Goal: Use online tool/utility: Utilize a website feature to perform a specific function

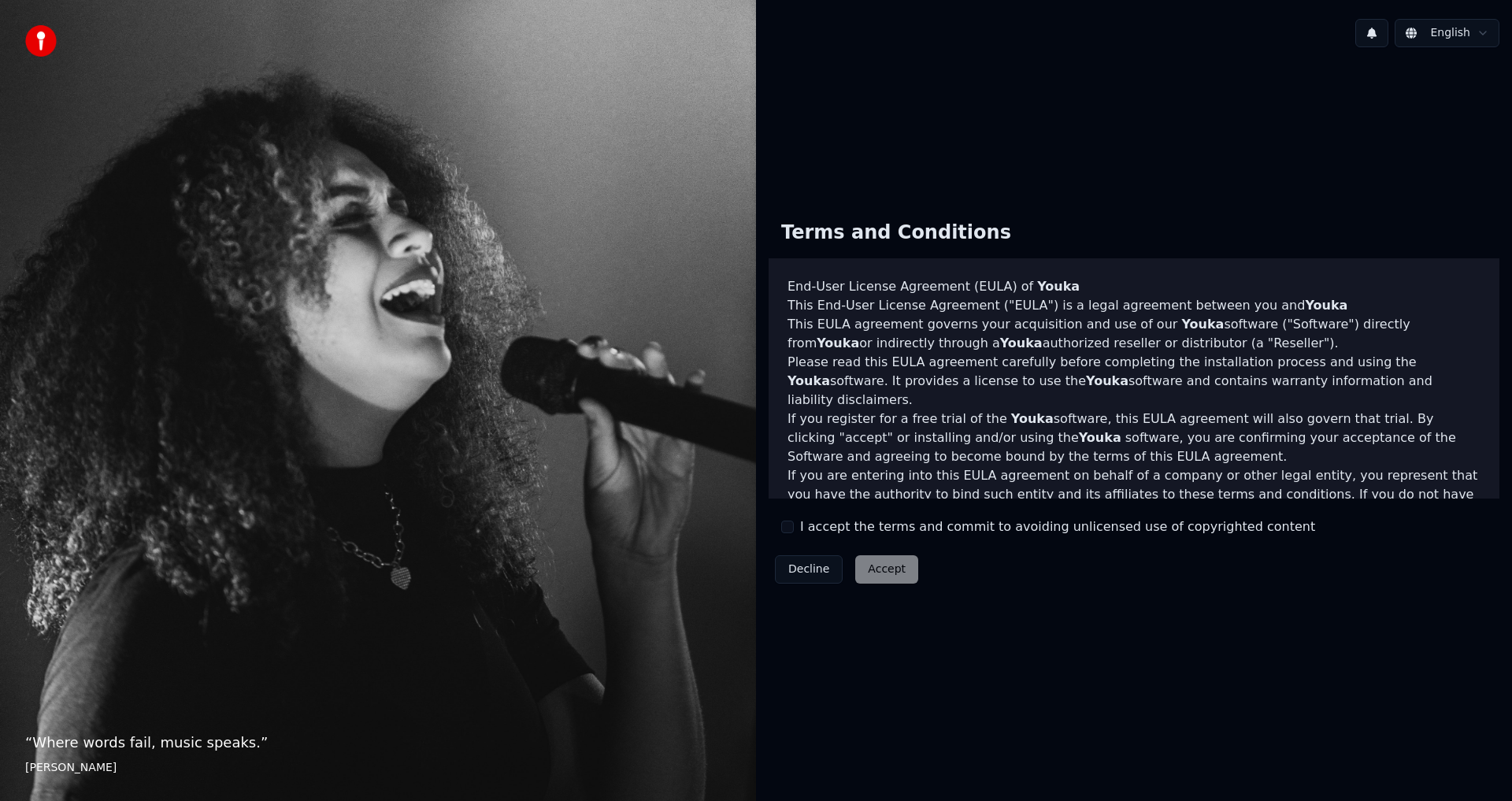
click at [770, 521] on div "Terms and Conditions End-User License Agreement ([PERSON_NAME]) of Youka This E…" at bounding box center [1134, 399] width 731 height 382
click at [793, 553] on div "Decline Accept" at bounding box center [847, 568] width 156 height 41
click at [793, 524] on div "I accept the terms and commit to avoiding unlicensed use of copyrighted content" at bounding box center [1048, 527] width 534 height 19
click at [795, 535] on div "I accept the terms and commit to avoiding unlicensed use of copyrighted content" at bounding box center [1048, 527] width 534 height 19
click at [785, 528] on button "I accept the terms and commit to avoiding unlicensed use of copyrighted content" at bounding box center [787, 526] width 12 height 12
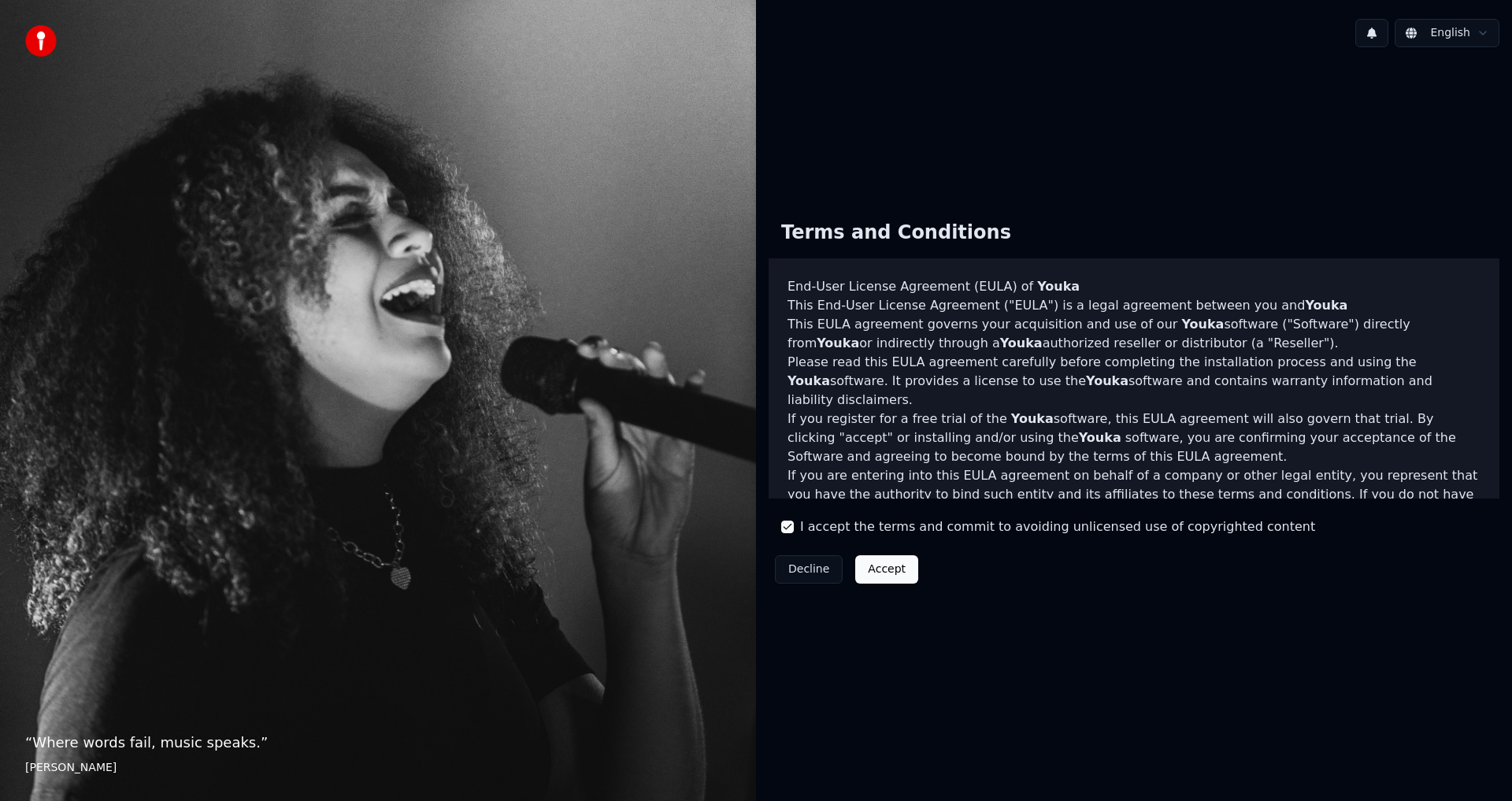
click at [881, 571] on button "Accept" at bounding box center [887, 569] width 63 height 28
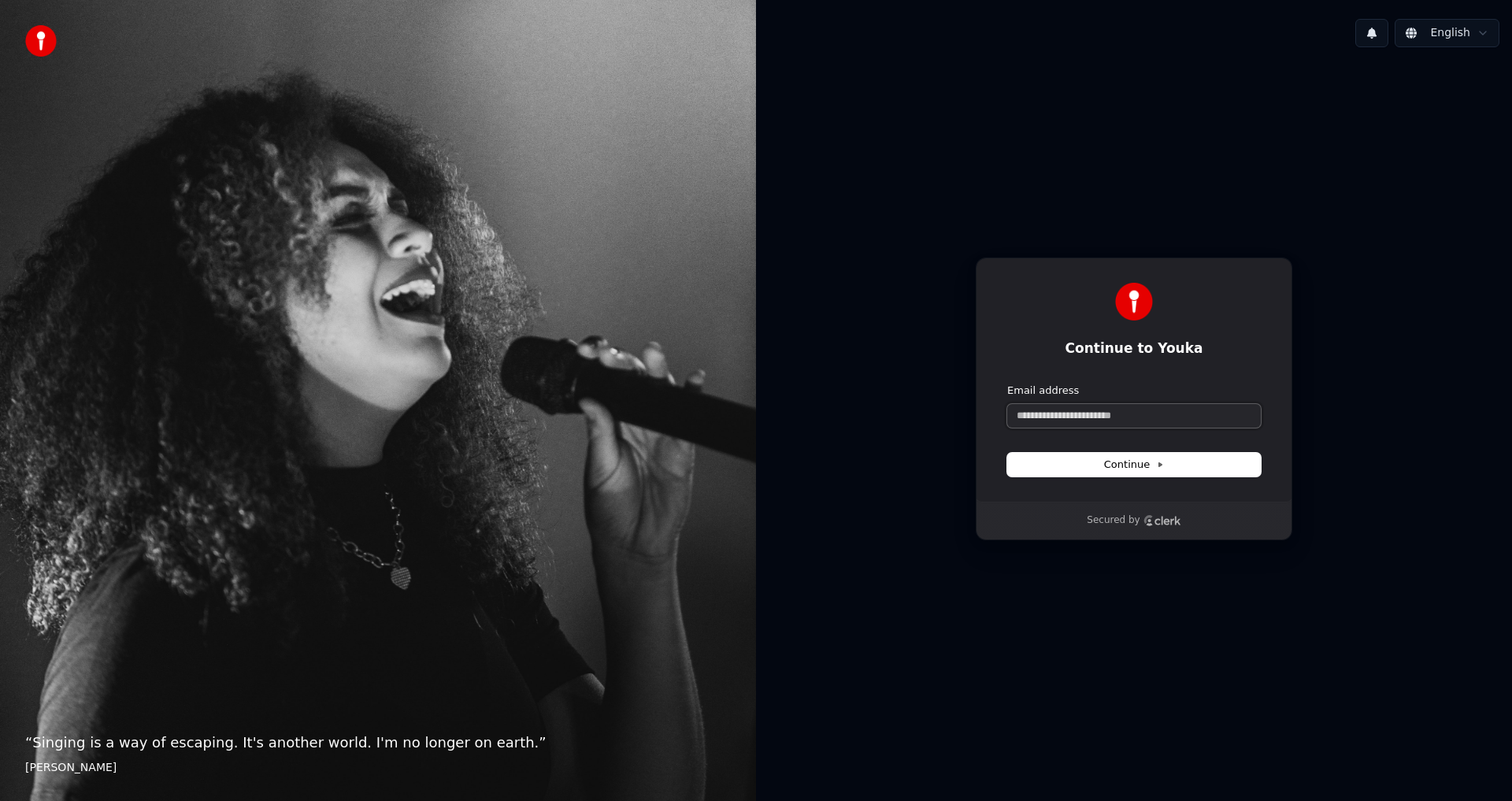
click at [1079, 414] on input "Email address" at bounding box center [1133, 416] width 253 height 24
click at [1007, 383] on button "submit" at bounding box center [1007, 383] width 0 height 0
type input "**********"
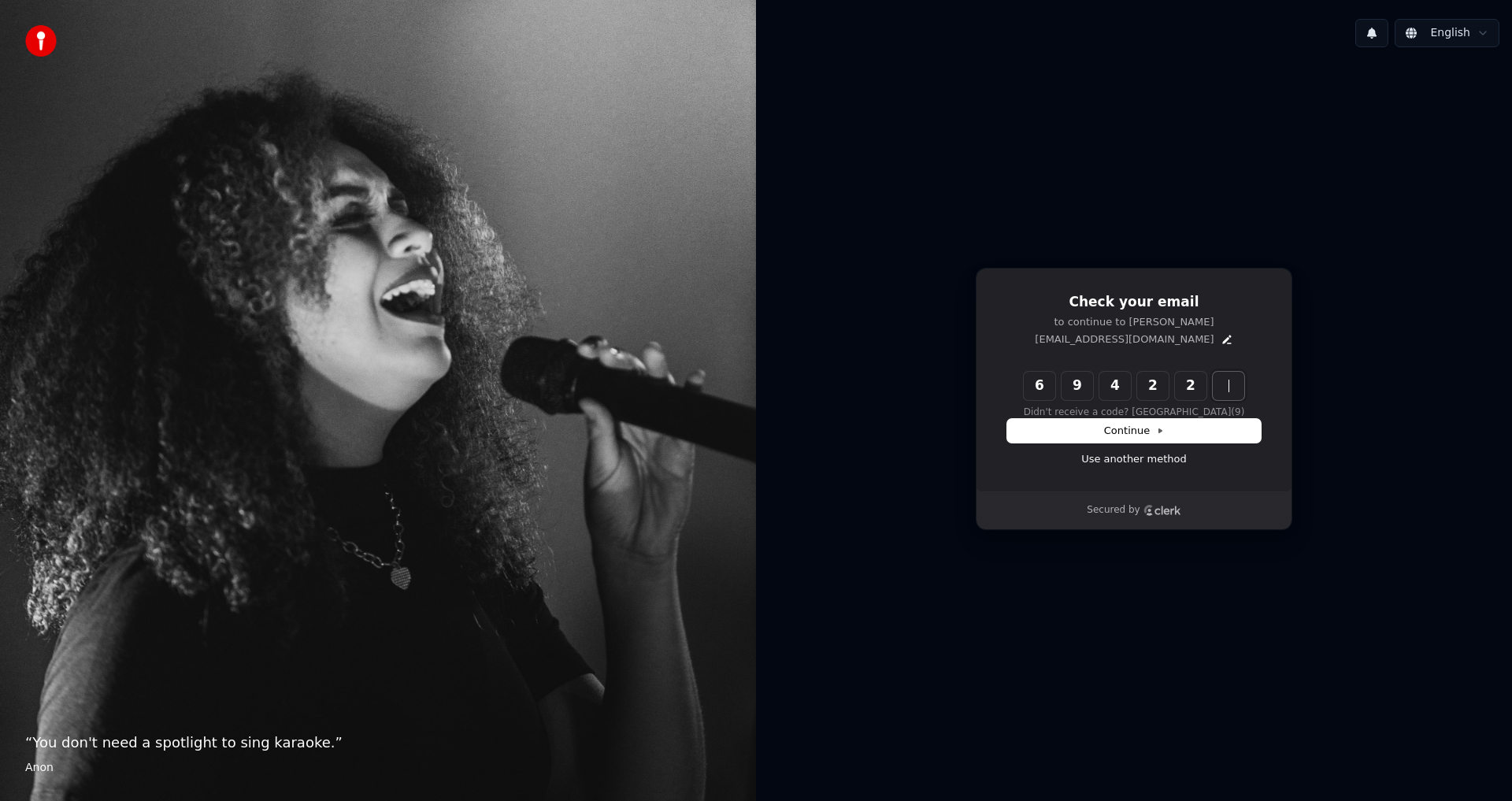
type input "******"
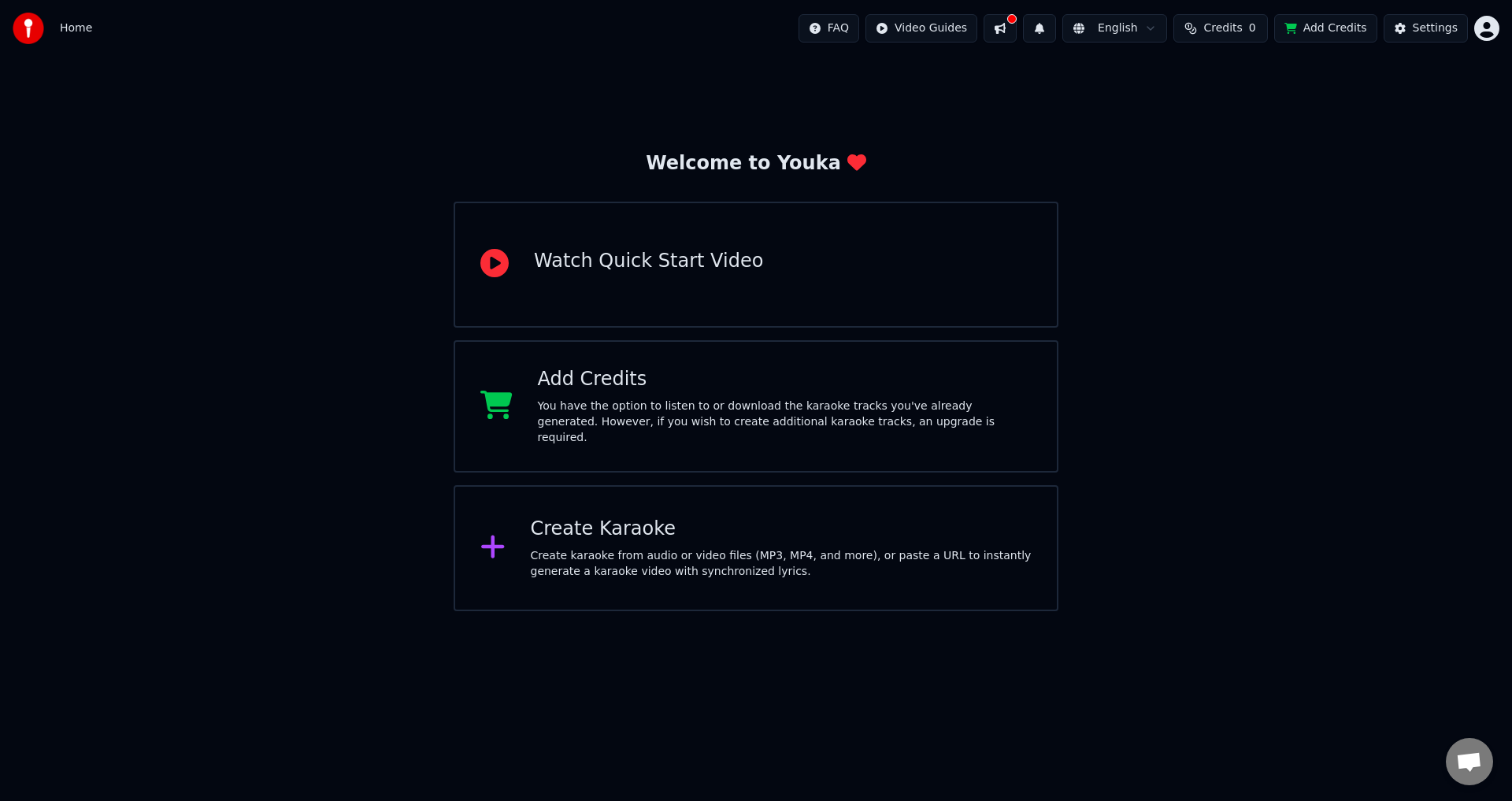
click at [716, 550] on div "Create karaoke from audio or video files (MP3, MP4, and more), or paste a URL t…" at bounding box center [781, 563] width 501 height 31
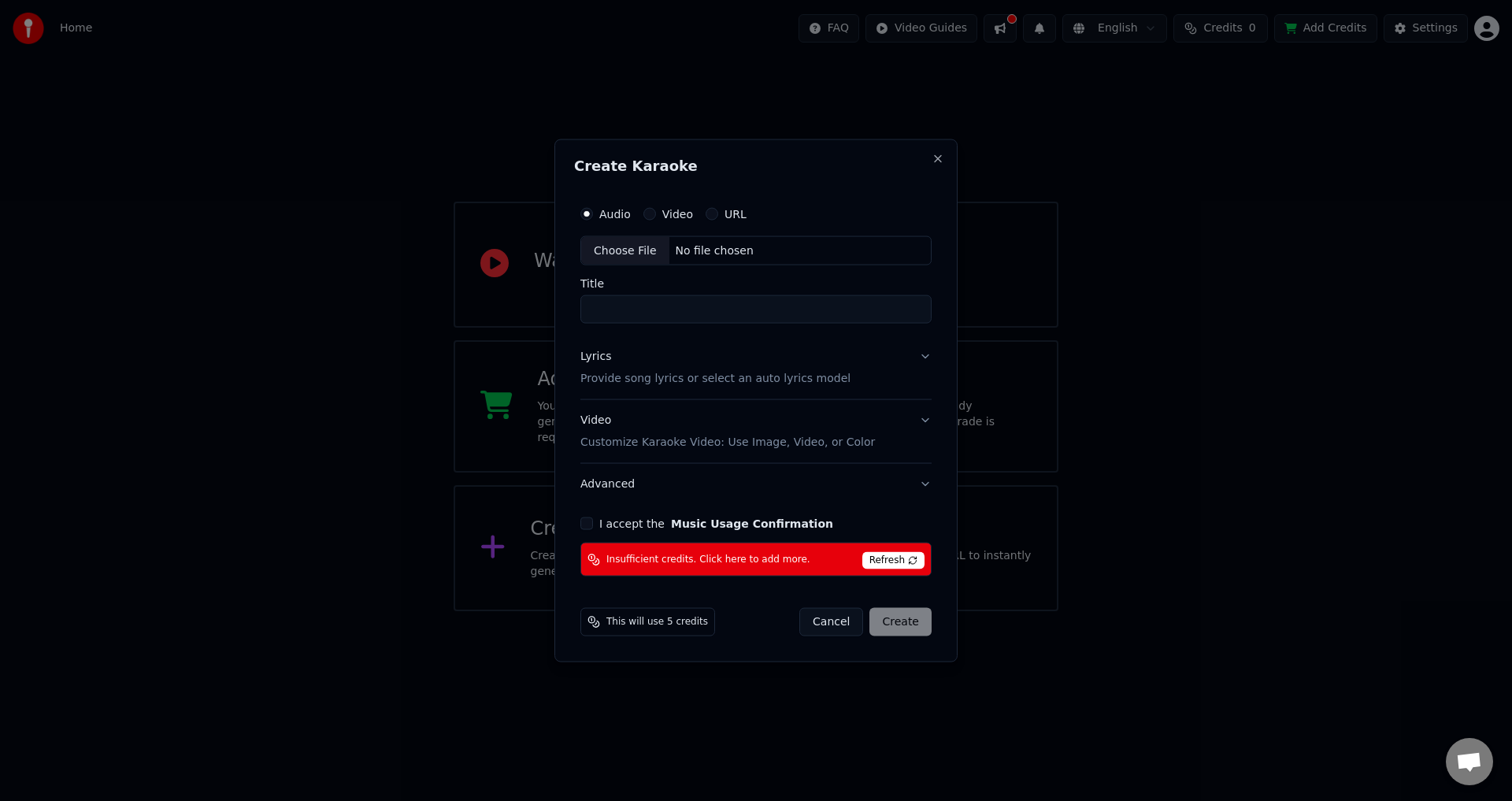
click at [594, 519] on div "I accept the Music Usage Confirmation" at bounding box center [756, 523] width 351 height 12
click at [585, 530] on button "I accept the Music Usage Confirmation" at bounding box center [586, 523] width 12 height 12
click at [631, 312] on input "Title" at bounding box center [756, 309] width 351 height 28
click at [661, 431] on div "Video Customize Karaoke Video: Use Image, Video, or Color" at bounding box center [727, 432] width 294 height 38
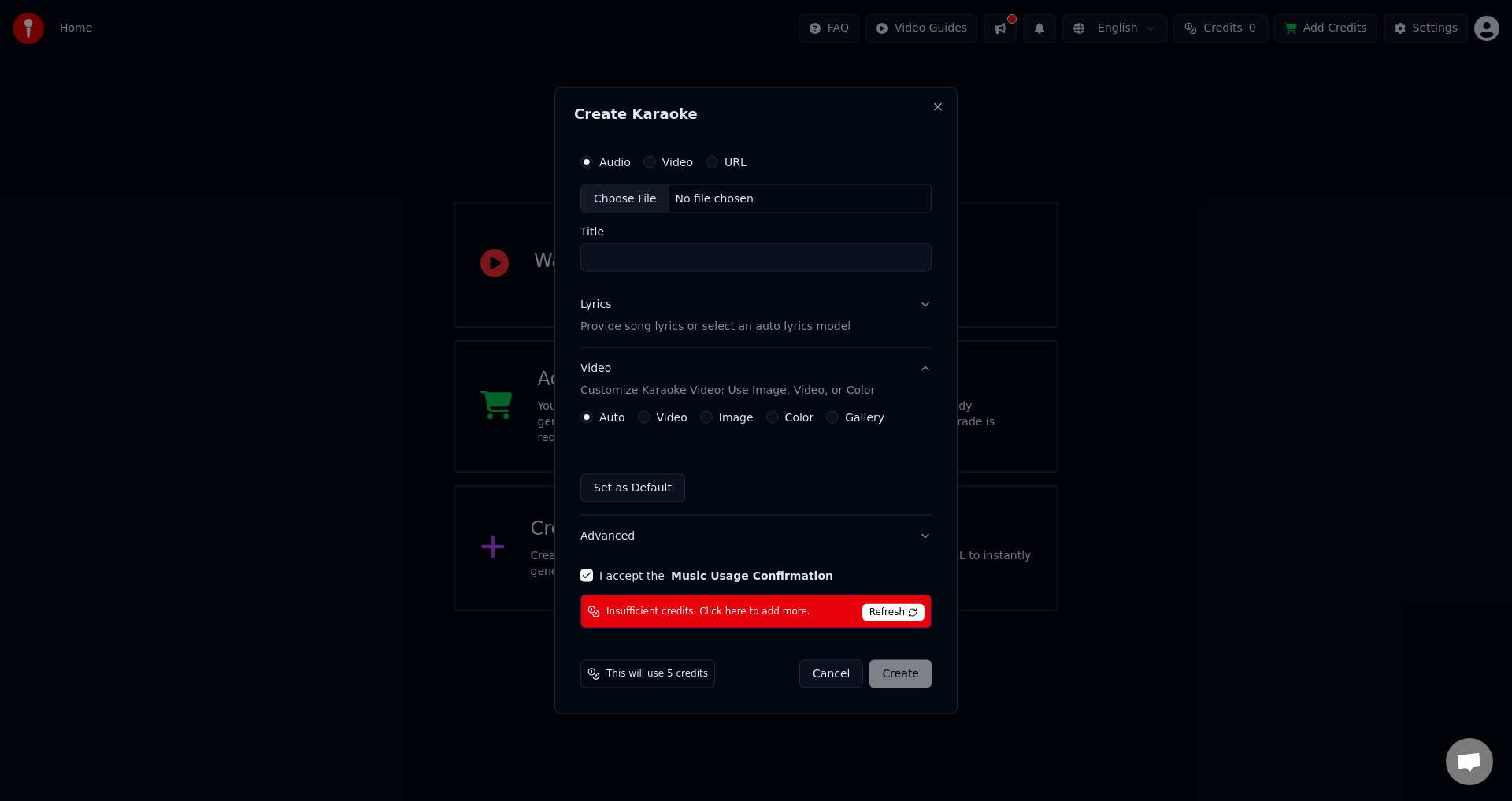
click at [700, 417] on button "Image" at bounding box center [706, 417] width 12 height 12
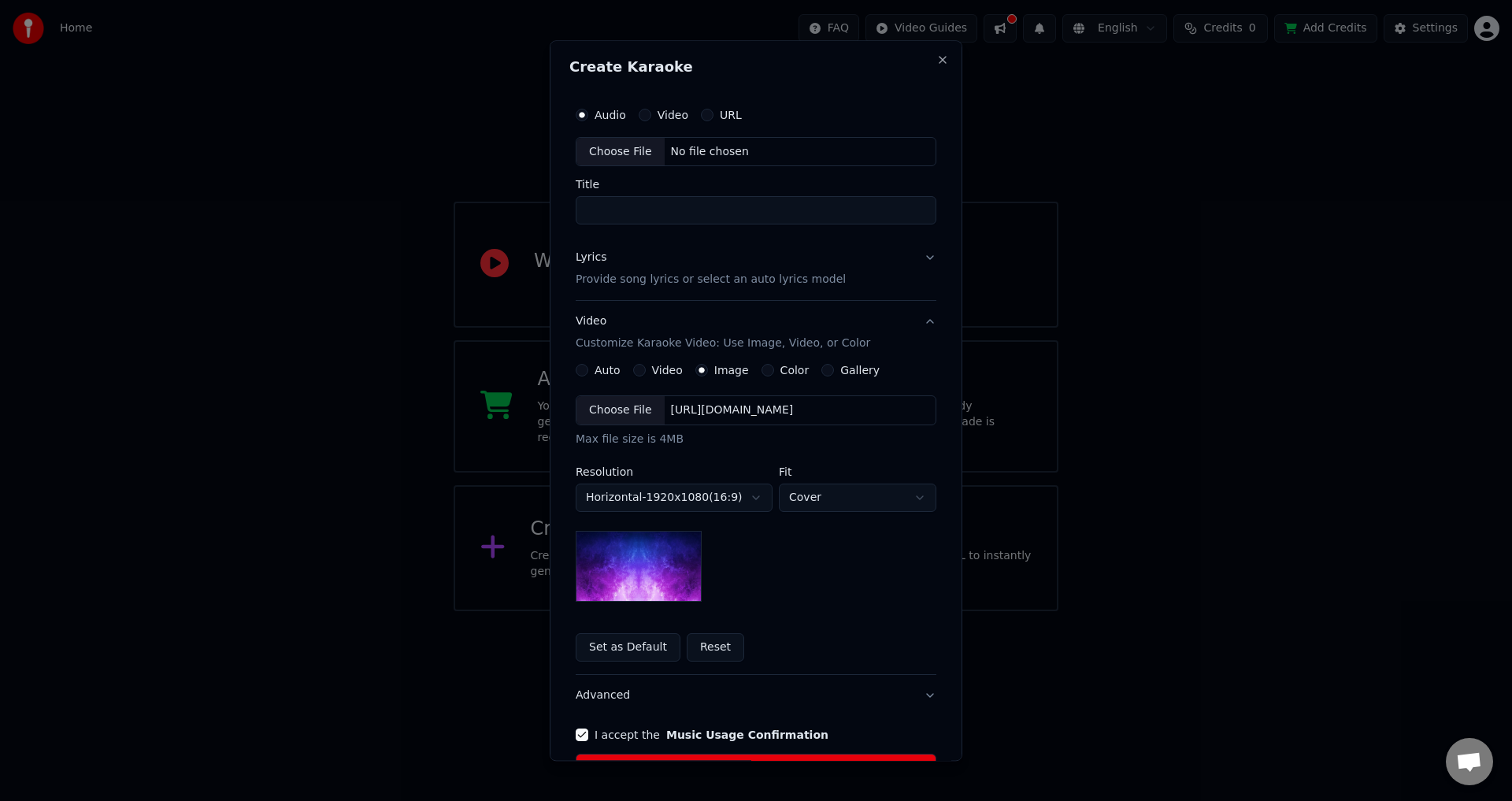
click at [591, 413] on div "Choose File" at bounding box center [620, 411] width 88 height 28
click at [622, 658] on button "Set as Default" at bounding box center [627, 648] width 104 height 28
click at [700, 113] on button "URL" at bounding box center [706, 114] width 12 height 12
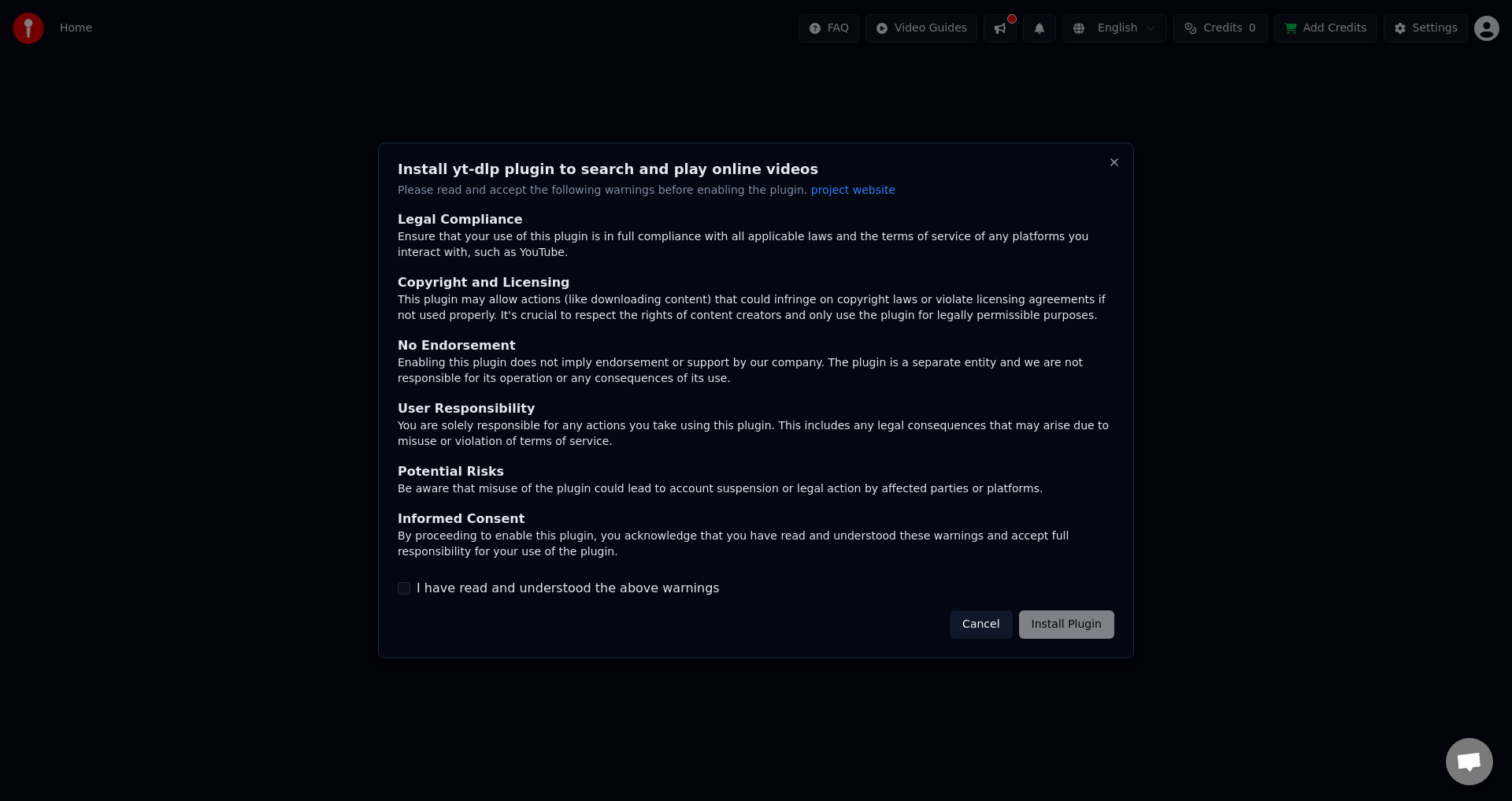
click at [504, 574] on div "Legal Compliance Ensure that your use of this plugin is in full compliance with…" at bounding box center [756, 404] width 717 height 387
click at [499, 587] on label "I have read and understood the above warnings" at bounding box center [568, 588] width 303 height 19
click at [410, 587] on button "I have read and understood the above warnings" at bounding box center [403, 587] width 12 height 12
click at [1071, 617] on button "Install Plugin" at bounding box center [1067, 624] width 95 height 28
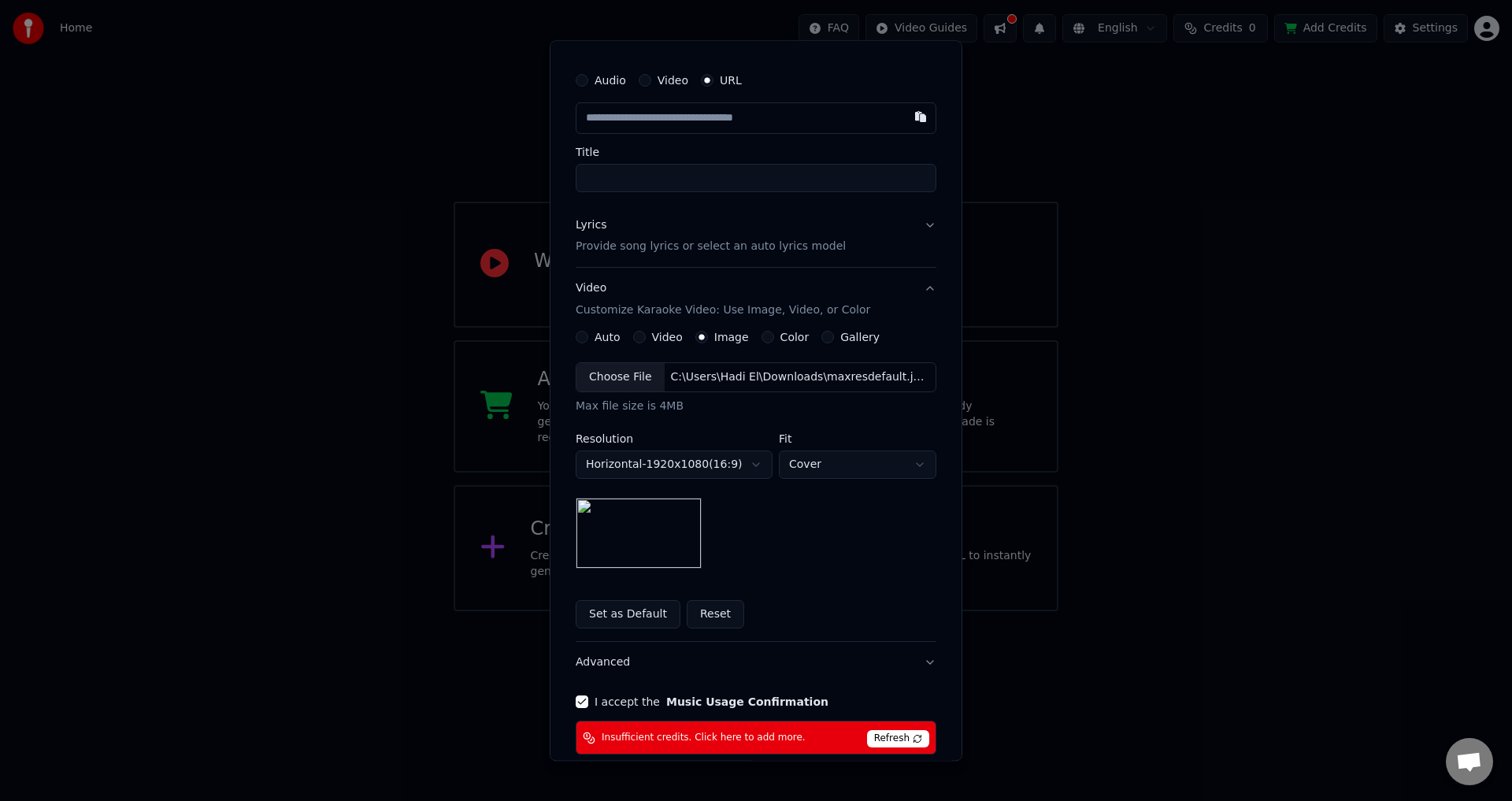
scroll to position [113, 0]
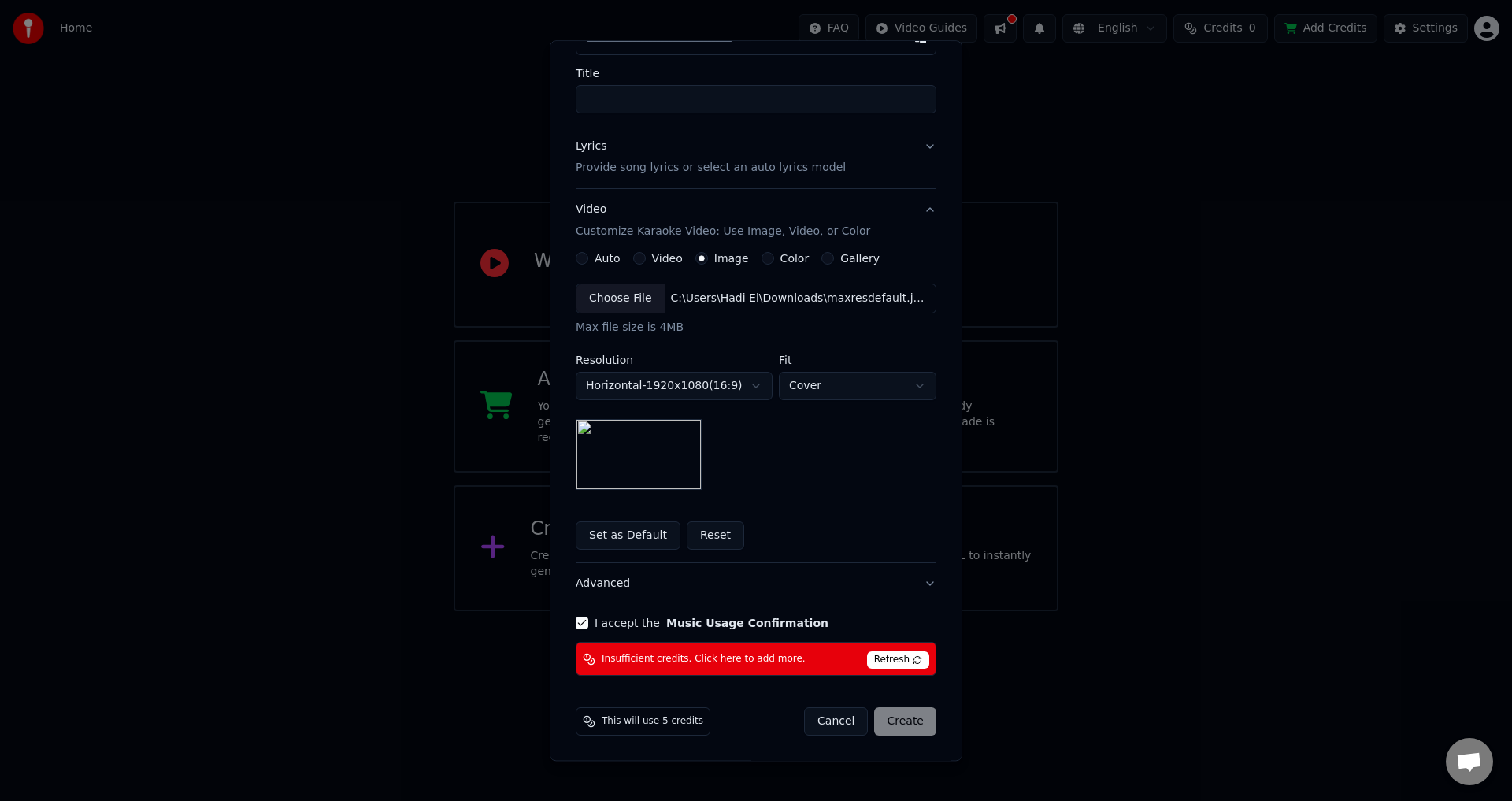
click at [734, 662] on span "Insufficient credits. Click here to add more." at bounding box center [703, 659] width 204 height 12
